Goal: Find specific page/section: Find specific page/section

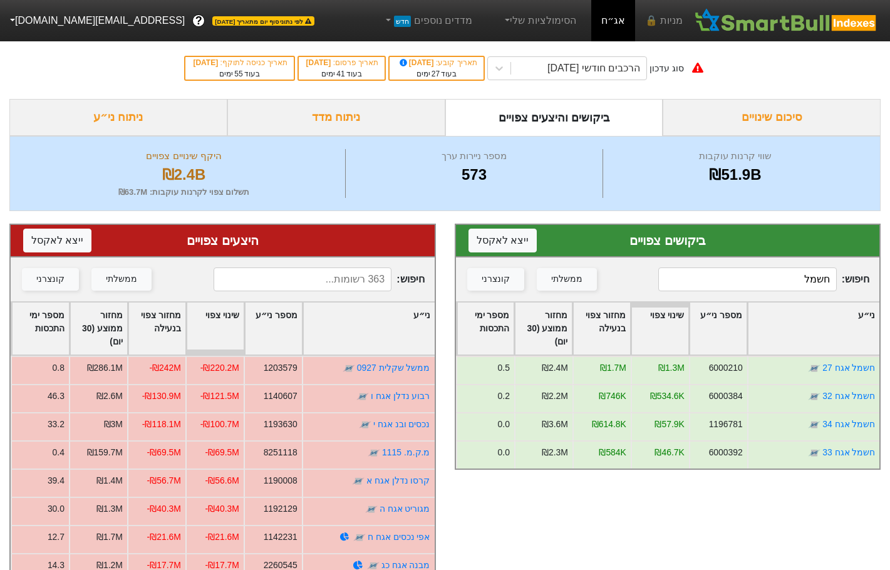
type input "חשמל"
click at [326, 283] on input at bounding box center [303, 279] width 178 height 24
click at [324, 280] on input at bounding box center [303, 279] width 178 height 24
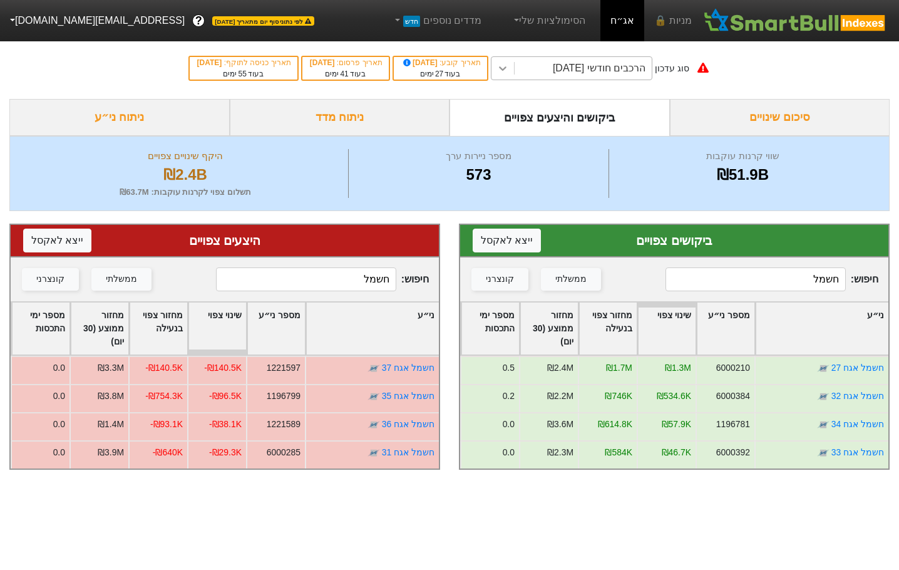
type input "חשמל"
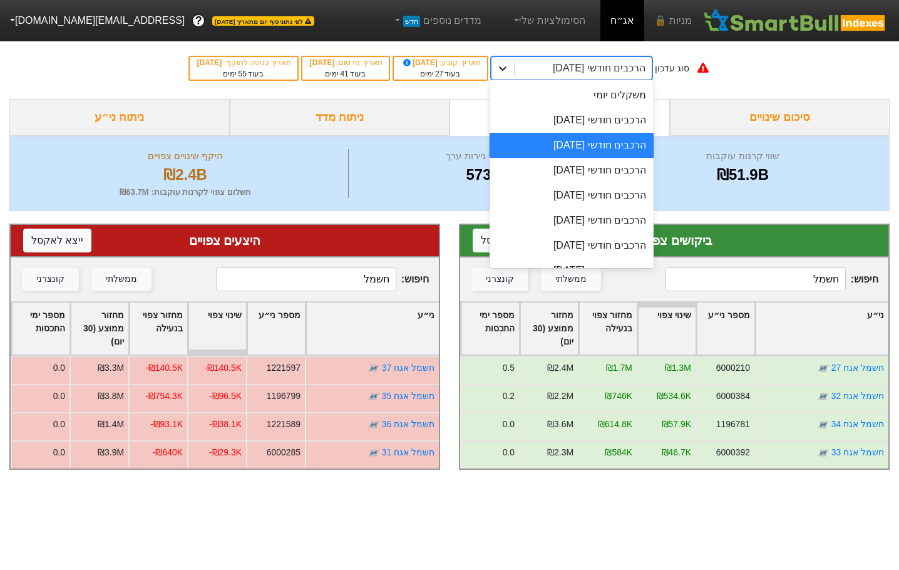
click at [510, 67] on div at bounding box center [503, 68] width 23 height 23
click at [575, 124] on div "הרכבים חודשי [DATE]" at bounding box center [572, 120] width 164 height 25
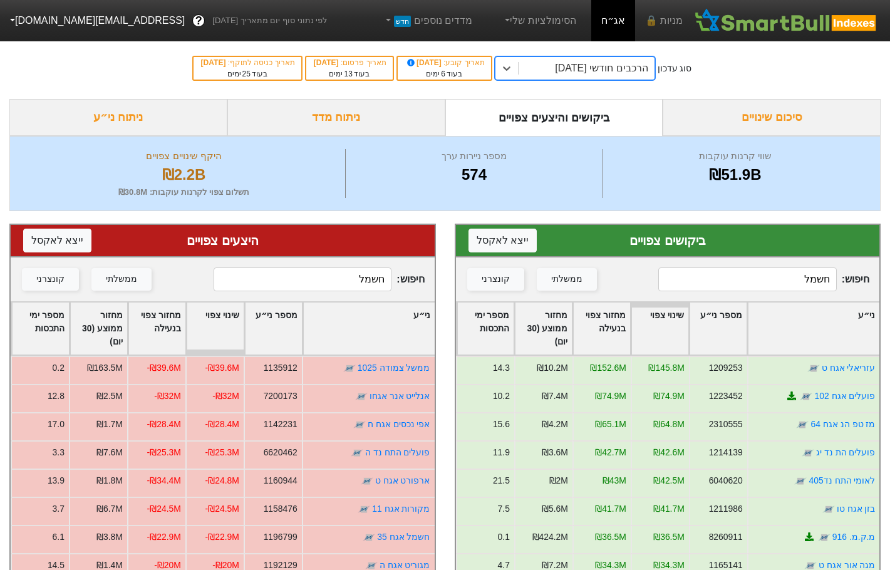
click at [780, 284] on input "חשמל" at bounding box center [747, 279] width 178 height 24
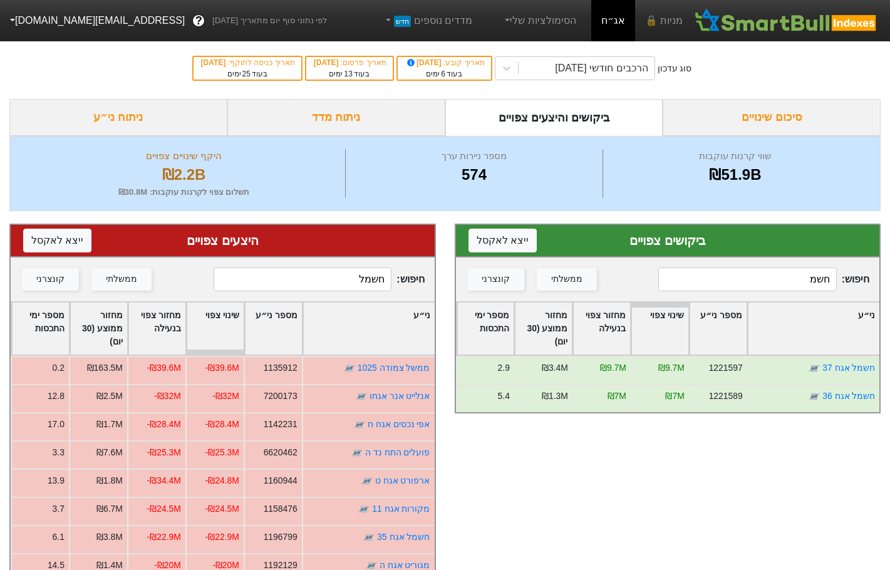
type input "חשמ"
click at [321, 273] on input "חשמל" at bounding box center [303, 279] width 178 height 24
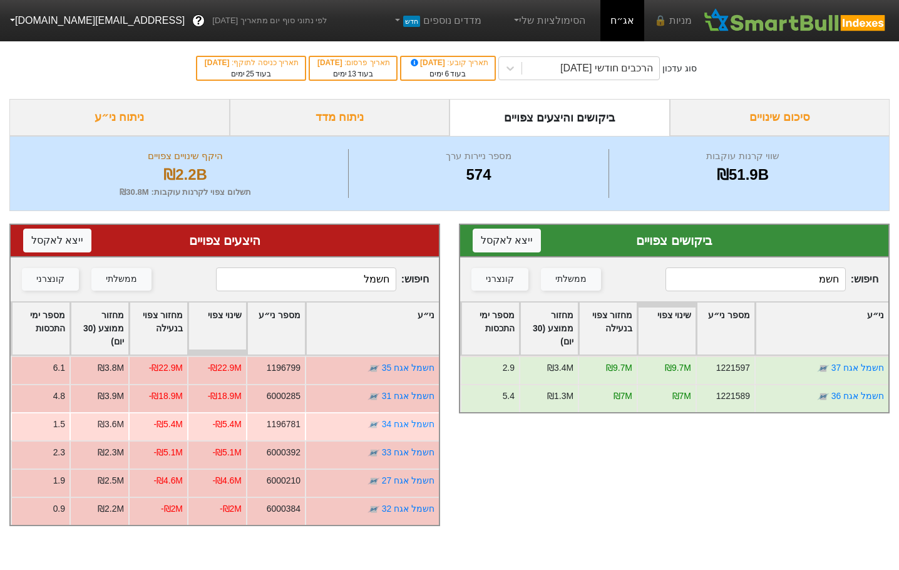
type input "חשמל"
